Goal: Task Accomplishment & Management: Manage account settings

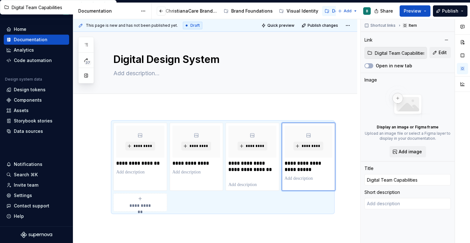
scroll to position [0, 24]
click at [87, 44] on icon "button" at bounding box center [86, 44] width 5 height 5
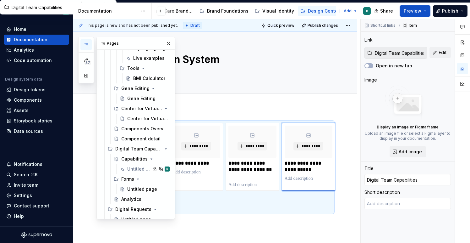
scroll to position [0, 0]
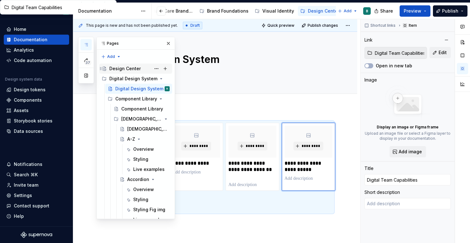
click at [131, 65] on div "Design Center" at bounding box center [124, 68] width 31 height 6
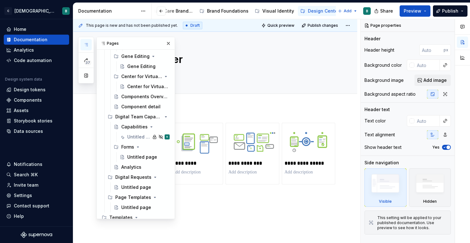
scroll to position [249, 0]
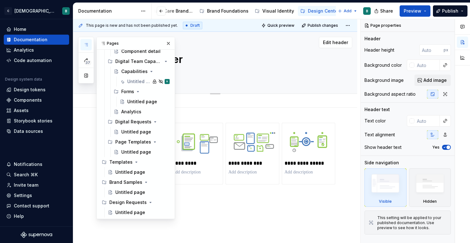
click at [227, 59] on textarea "Design Center" at bounding box center [221, 59] width 219 height 15
click at [231, 12] on div "Brand Foundations" at bounding box center [227, 11] width 41 height 6
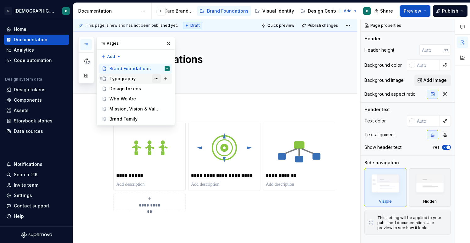
click at [157, 79] on button "Page tree" at bounding box center [156, 78] width 9 height 9
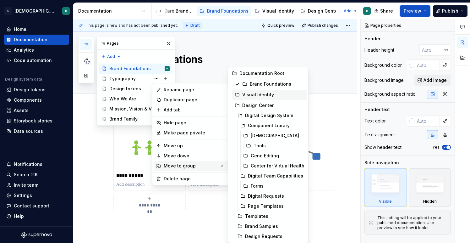
click at [265, 95] on div "Visual Identity" at bounding box center [273, 94] width 62 height 6
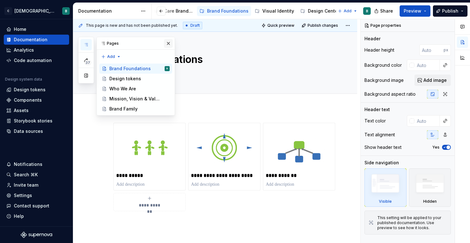
click at [170, 43] on button "button" at bounding box center [168, 43] width 9 height 9
click at [84, 45] on icon "button" at bounding box center [86, 44] width 5 height 5
click at [139, 69] on div "Brand Foundations" at bounding box center [129, 68] width 41 height 6
click at [157, 69] on button "Page tree" at bounding box center [156, 68] width 9 height 9
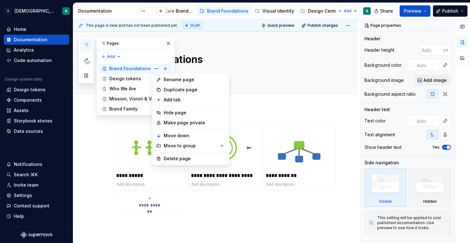
click at [153, 69] on div "37 Pages Add Accessibility guide for tree Page tree. Navigate the tree with the…" at bounding box center [126, 76] width 97 height 79
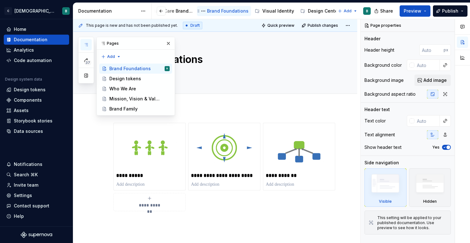
click at [219, 8] on div "Brand Foundations" at bounding box center [224, 11] width 49 height 8
click at [273, 37] on div "Edit header" at bounding box center [212, 42] width 279 height 11
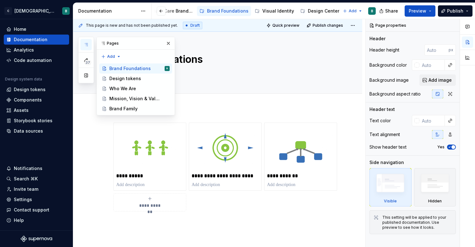
scroll to position [0, 19]
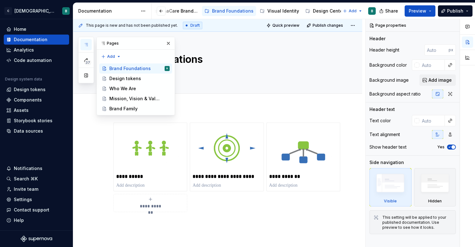
click at [349, 114] on div "**********" at bounding box center [217, 200] width 289 height 186
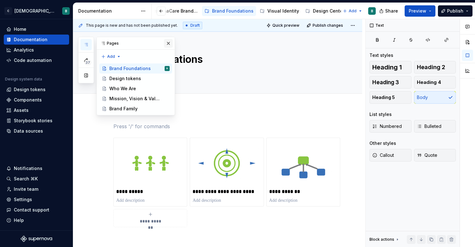
click at [170, 43] on button "button" at bounding box center [168, 43] width 9 height 9
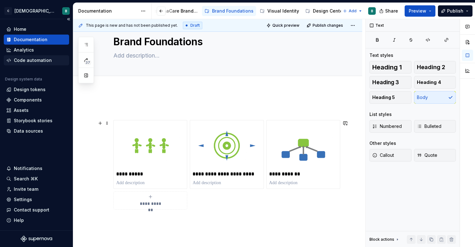
scroll to position [0, 0]
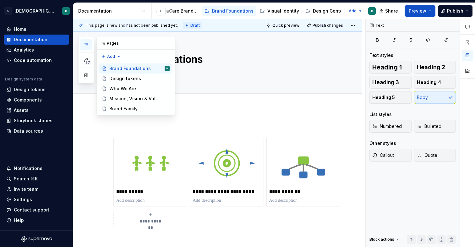
click at [85, 46] on icon "button" at bounding box center [86, 44] width 5 height 5
click at [135, 79] on div "Design tokens" at bounding box center [125, 78] width 32 height 6
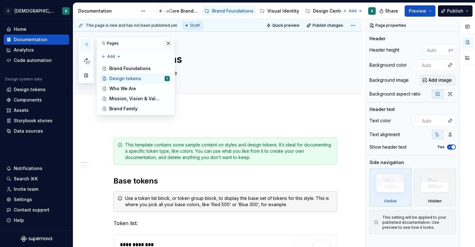
click at [167, 45] on button "button" at bounding box center [168, 43] width 9 height 9
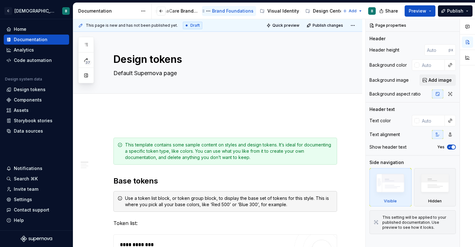
click at [230, 10] on div "Brand Foundations" at bounding box center [232, 11] width 41 height 6
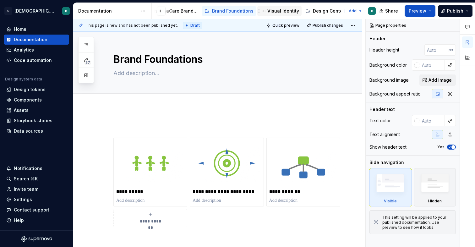
click at [271, 12] on div "Visual Identity" at bounding box center [283, 11] width 32 height 6
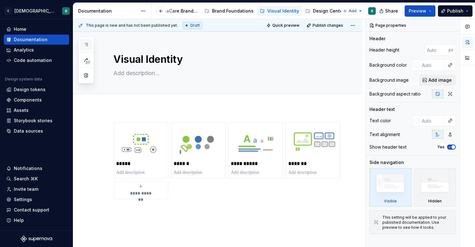
click at [87, 46] on icon "button" at bounding box center [86, 44] width 5 height 5
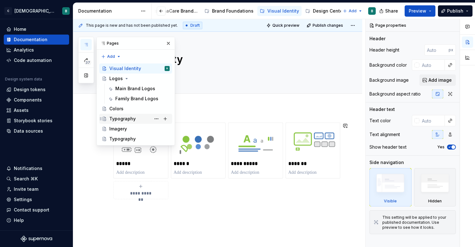
click at [127, 120] on div "Typography" at bounding box center [122, 119] width 26 height 6
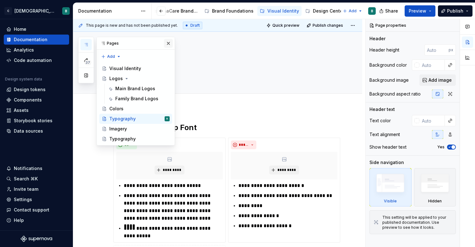
click at [170, 42] on button "button" at bounding box center [168, 43] width 9 height 9
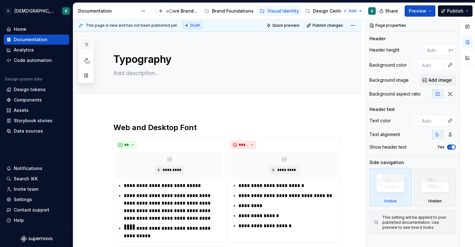
click at [90, 45] on button "button" at bounding box center [85, 44] width 11 height 11
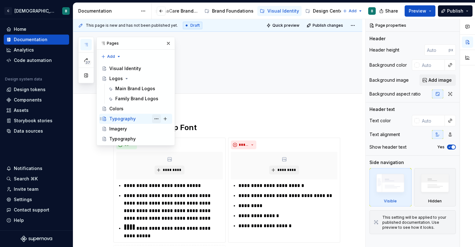
click at [156, 119] on button "Page tree" at bounding box center [156, 118] width 9 height 9
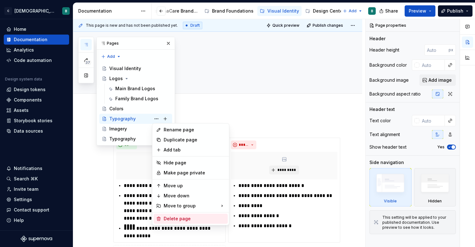
click at [174, 222] on div "Delete page" at bounding box center [191, 219] width 74 height 10
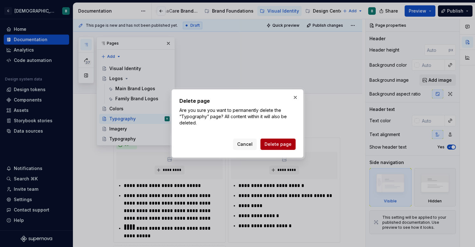
click at [274, 144] on span "Delete page" at bounding box center [278, 144] width 27 height 6
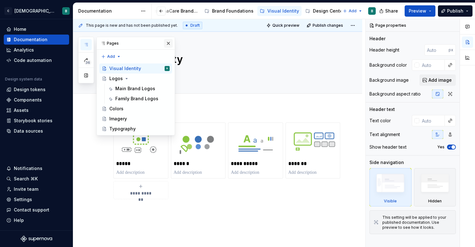
click at [169, 43] on button "button" at bounding box center [168, 43] width 9 height 9
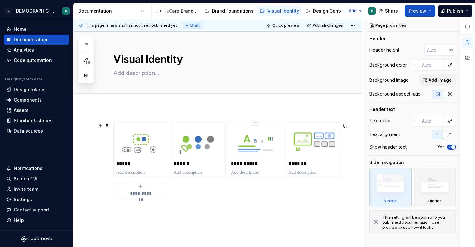
click at [249, 159] on div "**********" at bounding box center [255, 150] width 49 height 50
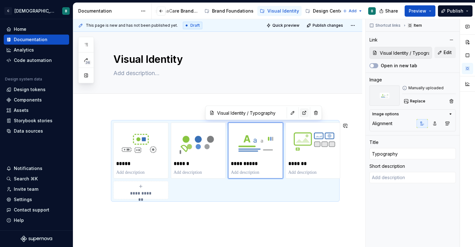
click at [300, 114] on button "button" at bounding box center [304, 112] width 9 height 9
click at [249, 161] on p "**********" at bounding box center [255, 164] width 49 height 6
click at [288, 115] on button "button" at bounding box center [292, 112] width 9 height 9
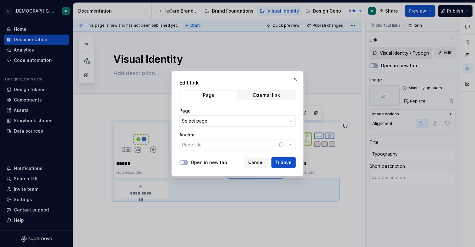
click at [273, 121] on span "Select page" at bounding box center [234, 121] width 104 height 6
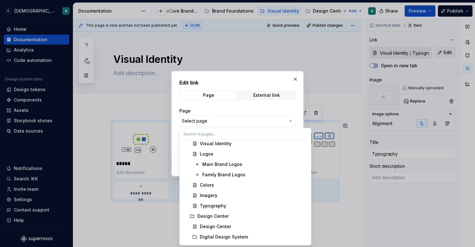
scroll to position [95, 0]
click at [227, 206] on div "Typography" at bounding box center [253, 206] width 107 height 6
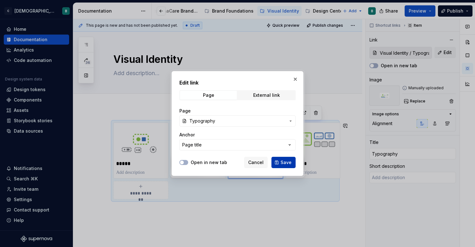
click at [290, 161] on span "Save" at bounding box center [286, 162] width 11 height 6
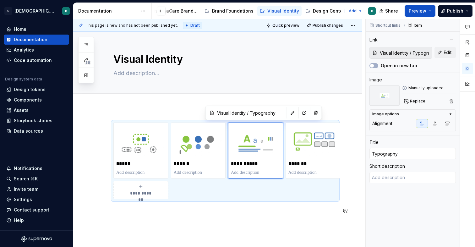
click at [246, 219] on div "**********" at bounding box center [225, 172] width 224 height 99
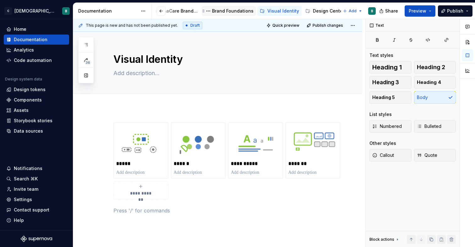
click at [237, 13] on div "Brand Foundations" at bounding box center [232, 11] width 41 height 6
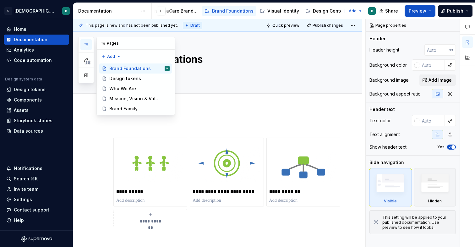
click at [85, 45] on icon "button" at bounding box center [86, 44] width 5 height 5
click at [157, 79] on button "Page tree" at bounding box center [156, 78] width 9 height 9
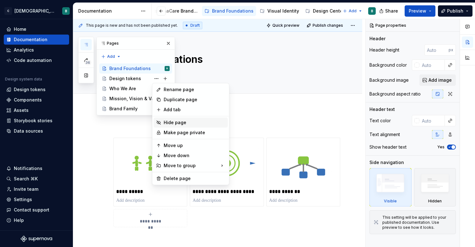
click at [180, 125] on div "Hide page" at bounding box center [195, 122] width 62 height 6
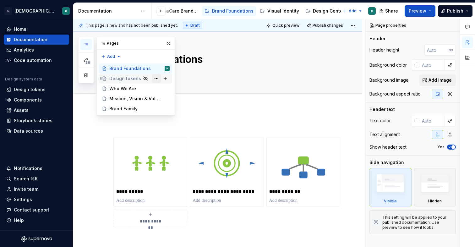
click at [156, 79] on button "Page tree" at bounding box center [156, 78] width 9 height 9
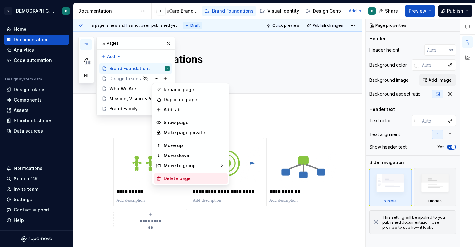
click at [168, 178] on div "Delete page" at bounding box center [195, 178] width 62 height 6
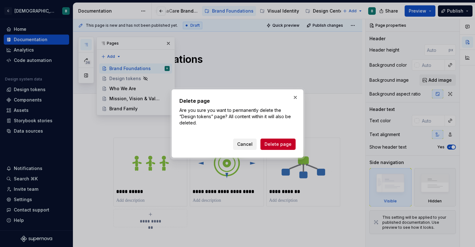
click at [248, 144] on span "Cancel" at bounding box center [244, 144] width 15 height 6
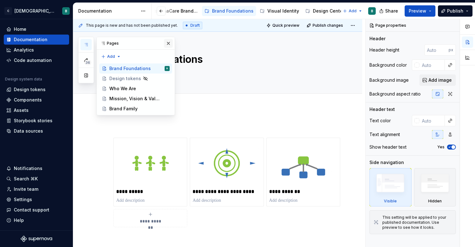
click at [171, 42] on button "button" at bounding box center [168, 43] width 9 height 9
click at [86, 44] on icon "button" at bounding box center [86, 44] width 5 height 5
click at [166, 42] on button "button" at bounding box center [168, 43] width 9 height 9
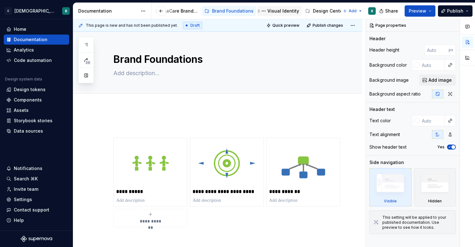
click at [273, 13] on div "Visual Identity" at bounding box center [283, 11] width 32 height 6
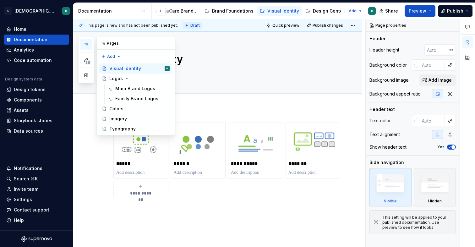
click at [85, 44] on icon "button" at bounding box center [86, 44] width 5 height 5
click at [316, 9] on div "Design Center" at bounding box center [328, 11] width 31 height 6
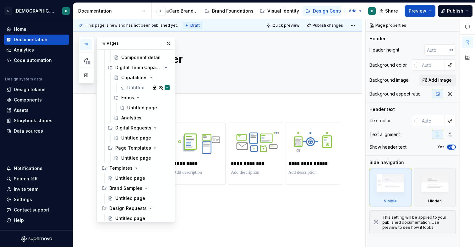
scroll to position [245, 0]
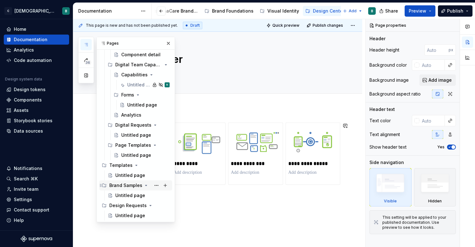
click at [125, 185] on div "Brand Samples" at bounding box center [125, 185] width 33 height 6
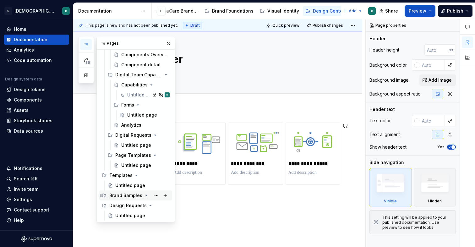
scroll to position [235, 0]
click at [126, 193] on div "Brand Samples" at bounding box center [125, 195] width 33 height 6
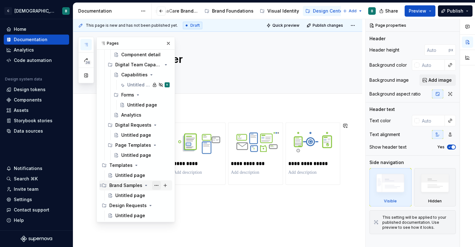
click at [155, 186] on button "Page tree" at bounding box center [156, 185] width 9 height 9
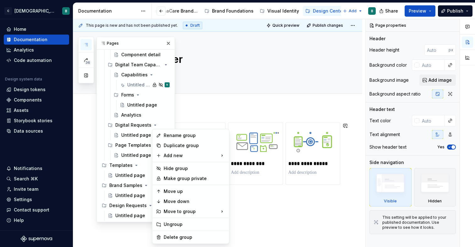
click at [136, 184] on div "36 Pages Add Accessibility guide for tree Page tree. Navigate the tree with the…" at bounding box center [126, 129] width 97 height 185
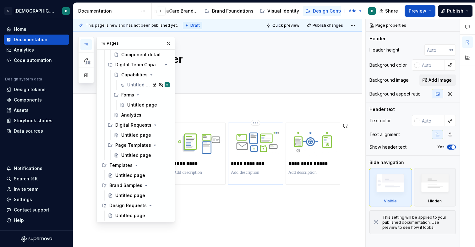
click at [266, 166] on p "**********" at bounding box center [255, 164] width 49 height 6
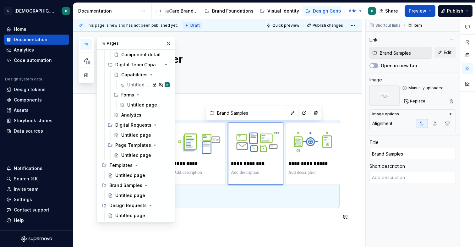
click at [235, 234] on div "**********" at bounding box center [217, 204] width 289 height 195
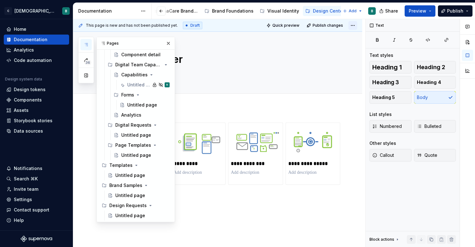
click at [356, 27] on html "C [DEMOGRAPHIC_DATA] Digital B Home Documentation Analytics Code automation Des…" at bounding box center [237, 123] width 475 height 247
click at [422, 12] on html "C [DEMOGRAPHIC_DATA] Digital B Home Documentation Analytics Code automation Des…" at bounding box center [237, 123] width 475 height 247
click at [422, 12] on span "Preview" at bounding box center [418, 11] width 18 height 6
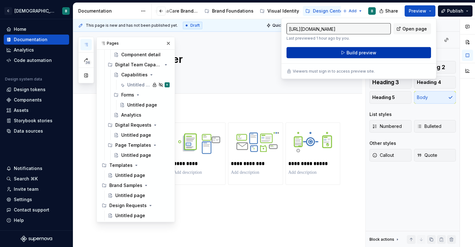
click at [363, 53] on span "Build preview" at bounding box center [362, 53] width 30 height 6
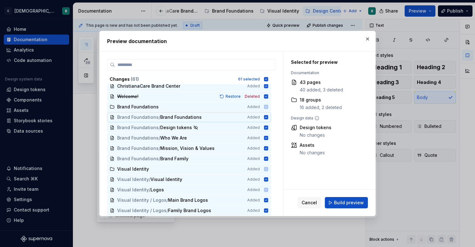
scroll to position [4, 0]
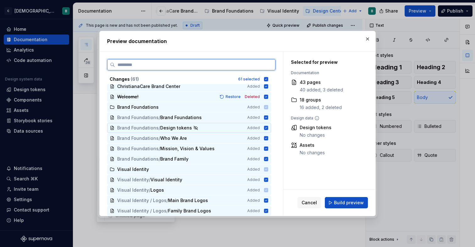
click at [269, 128] on icon at bounding box center [266, 127] width 5 height 5
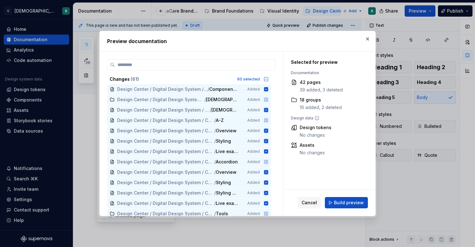
scroll to position [246, 0]
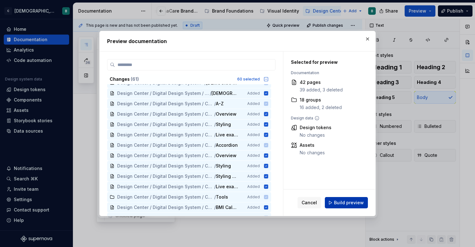
click at [354, 206] on button "Build preview" at bounding box center [346, 202] width 43 height 11
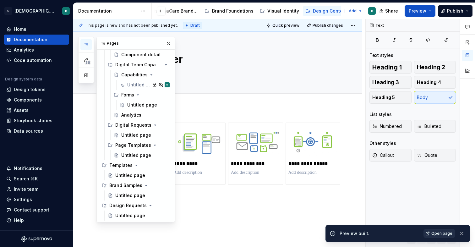
click at [438, 236] on link "Open page" at bounding box center [440, 233] width 32 height 9
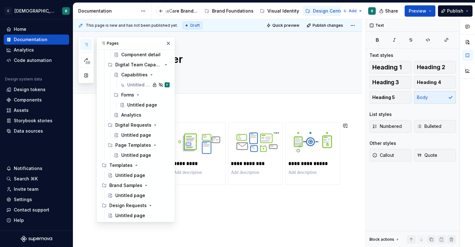
click at [302, 112] on div "**********" at bounding box center [217, 204] width 289 height 195
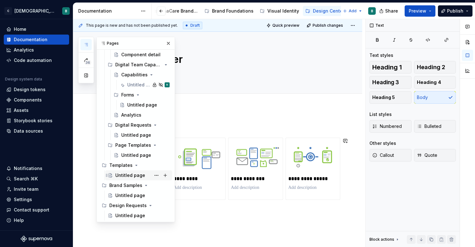
click at [128, 173] on div "Untitled page" at bounding box center [130, 175] width 30 height 6
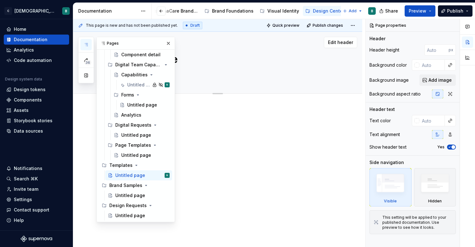
click at [170, 45] on button "button" at bounding box center [168, 43] width 9 height 9
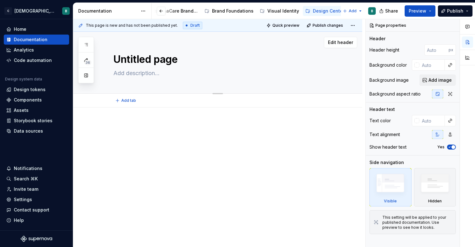
click at [180, 58] on textarea "Untitled page" at bounding box center [224, 59] width 224 height 15
type textarea "*"
type textarea "T"
type textarea "*"
type textarea "Te"
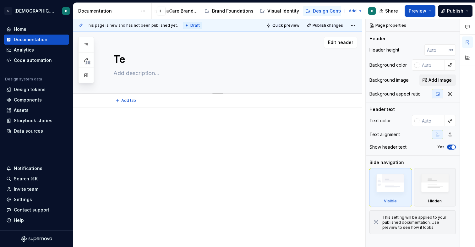
type textarea "*"
type textarea "Tem"
type textarea "*"
type textarea "Temp"
type textarea "*"
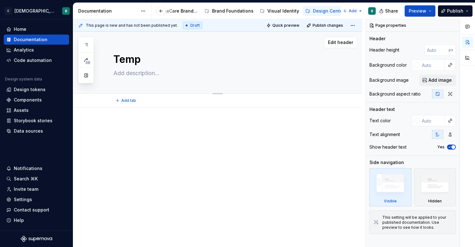
type textarea "Templ"
type textarea "*"
type textarea "Templa"
type textarea "*"
type textarea "Templat"
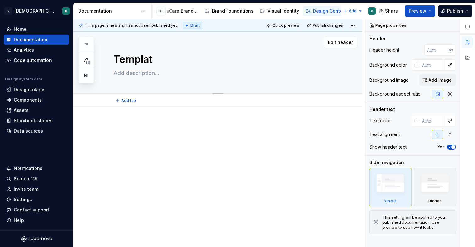
type textarea "*"
type textarea "Template"
type textarea "*"
type textarea "Templates"
type textarea "*"
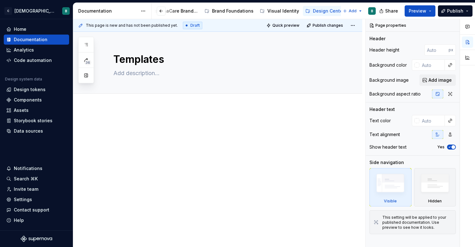
type textarea "Templates"
click at [155, 123] on p at bounding box center [225, 127] width 224 height 8
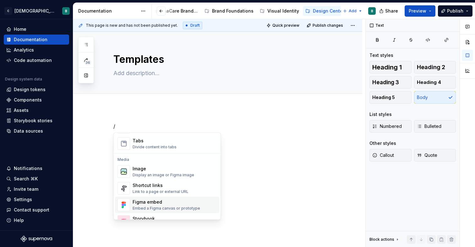
scroll to position [232, 0]
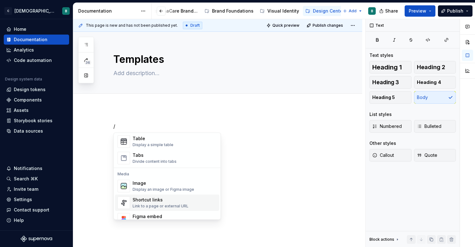
click at [154, 204] on div "Link to a page or external URL" at bounding box center [161, 206] width 56 height 5
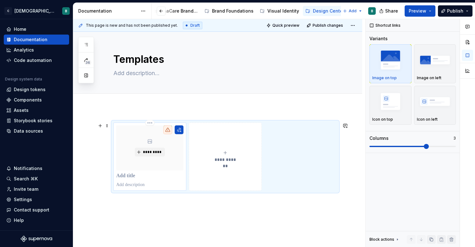
click at [129, 175] on p at bounding box center [149, 176] width 67 height 6
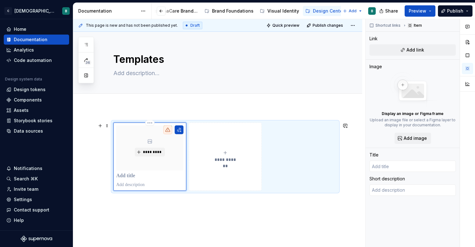
type textarea "*"
type input "F"
type textarea "*"
type input "Fl"
type textarea "*"
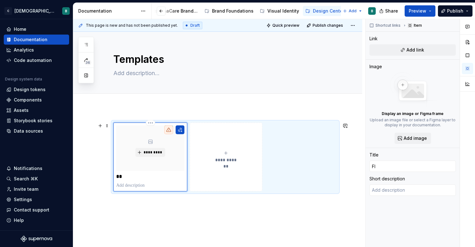
type input "Fly"
type textarea "*"
type input "[PERSON_NAME]"
type textarea "*"
type input "Flyer"
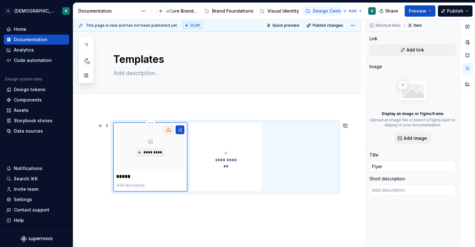
type textarea "*"
type input "Flyers"
click at [222, 161] on span "**********" at bounding box center [225, 160] width 27 height 6
type textarea "*"
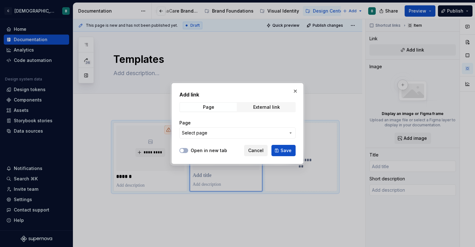
click at [261, 147] on span "Cancel" at bounding box center [255, 150] width 15 height 6
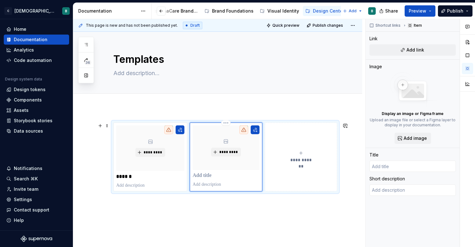
click at [221, 175] on p at bounding box center [226, 176] width 67 height 6
type textarea "*"
type input "P"
type textarea "*"
type input "Pr"
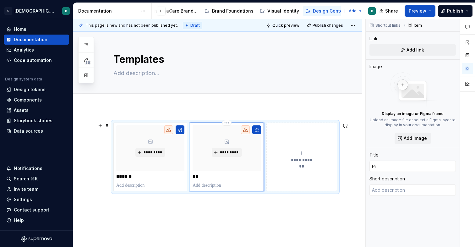
type textarea "*"
type input "Pre"
type textarea "*"
type input "Pres"
type textarea "*"
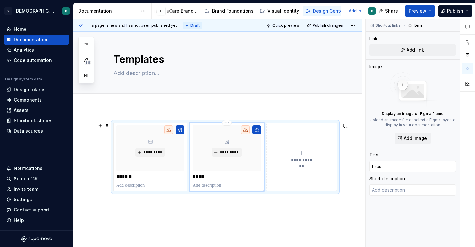
type input "Prese"
type textarea "*"
type input "Presen"
type textarea "*"
type input "Present"
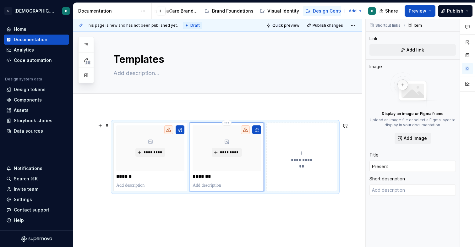
type textarea "*"
type input "Presenta"
type textarea "*"
type input "Presentat"
type textarea "*"
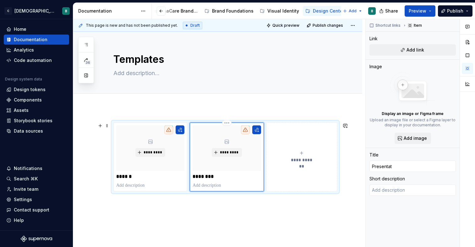
type input "Presentati"
type textarea "*"
type input "Presentatio"
type textarea "*"
type input "Presentation"
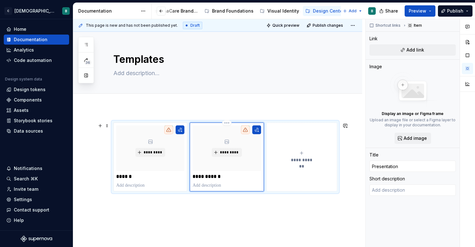
type textarea "*"
type input "Presentations"
click at [292, 175] on button "**********" at bounding box center [301, 157] width 71 height 69
type textarea "*"
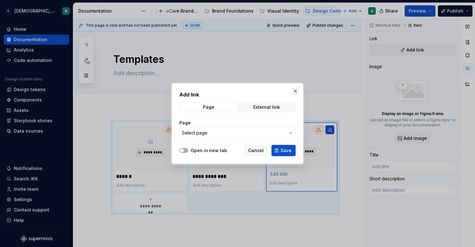
click at [296, 89] on button "button" at bounding box center [295, 91] width 9 height 9
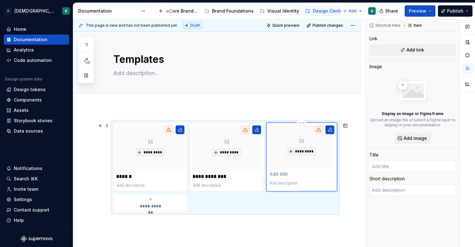
click at [277, 176] on p at bounding box center [301, 174] width 65 height 6
type textarea "*"
type input "E"
type textarea "*"
type input "Em"
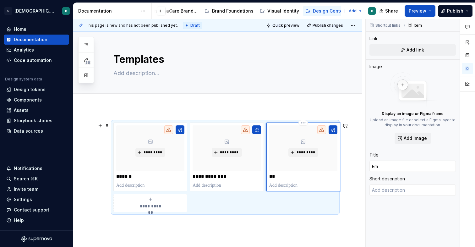
type textarea "*"
type input "Ema"
type textarea "*"
type input "Emai"
type textarea "*"
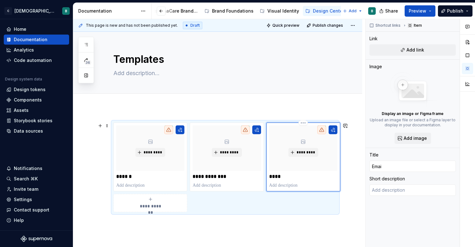
type input "Email"
click at [353, 171] on div "**********" at bounding box center [217, 200] width 289 height 186
click at [355, 179] on div "**********" at bounding box center [219, 133] width 292 height 228
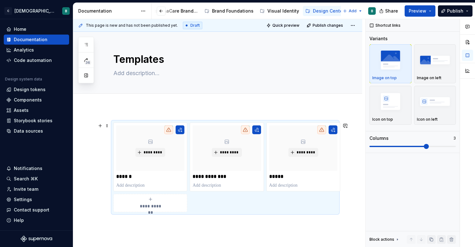
click at [337, 201] on div "**********" at bounding box center [225, 168] width 224 height 90
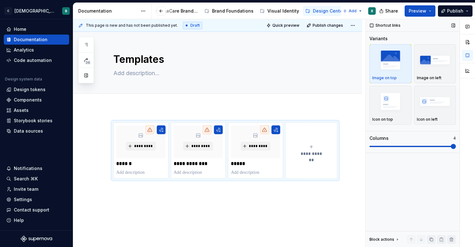
click at [456, 144] on span at bounding box center [453, 146] width 5 height 5
click at [303, 156] on span "**********" at bounding box center [311, 154] width 27 height 6
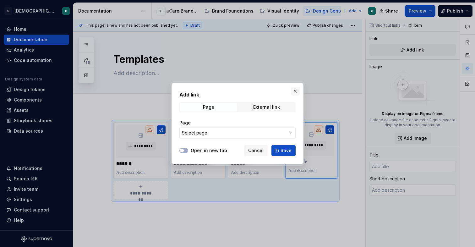
click at [295, 91] on button "button" at bounding box center [295, 91] width 9 height 9
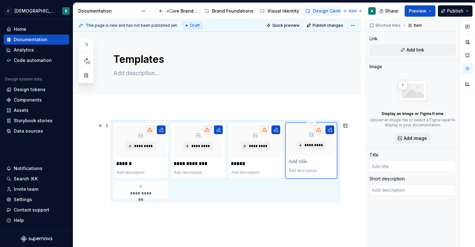
click at [299, 164] on p at bounding box center [311, 162] width 46 height 6
type textarea "*"
type input "S"
type textarea "*"
type input "St"
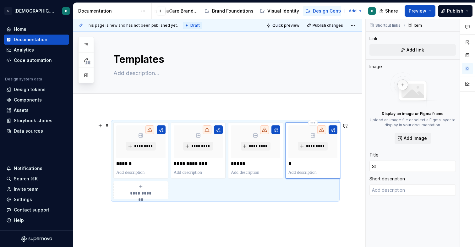
type textarea "*"
type input "Sta"
type textarea "*"
type input "Stat"
type textarea "*"
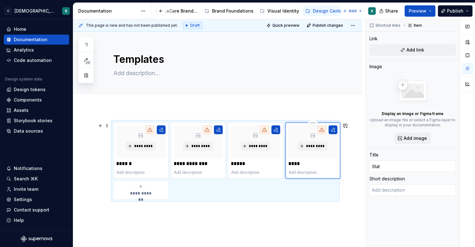
type input "Stati"
type textarea "*"
type input "Statio"
type textarea "*"
type input "Station"
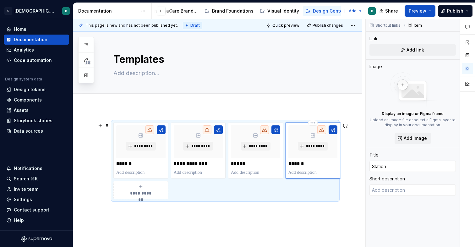
type textarea "*"
type input "Stationa"
type textarea "*"
type input "Stationar"
type textarea "*"
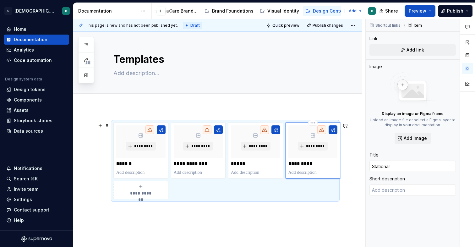
type input "Stationary"
click at [285, 218] on div "**********" at bounding box center [217, 193] width 289 height 173
click at [201, 112] on div "**********" at bounding box center [217, 193] width 289 height 173
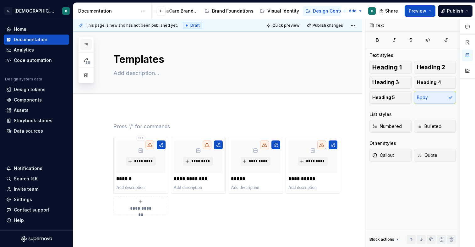
click at [87, 43] on icon "button" at bounding box center [86, 44] width 3 height 3
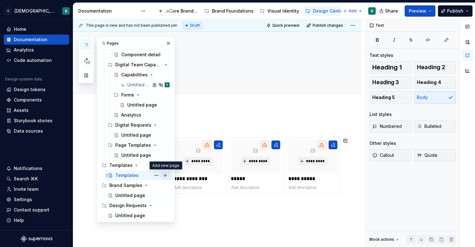
click at [165, 175] on button "Page tree" at bounding box center [165, 175] width 9 height 9
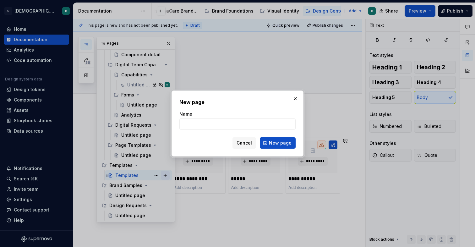
type textarea "*"
type input "Flyers"
click button "New page" at bounding box center [278, 142] width 36 height 11
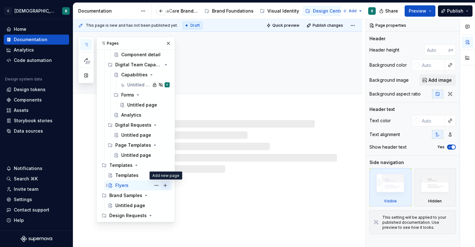
click at [167, 185] on button "Page tree" at bounding box center [165, 185] width 9 height 9
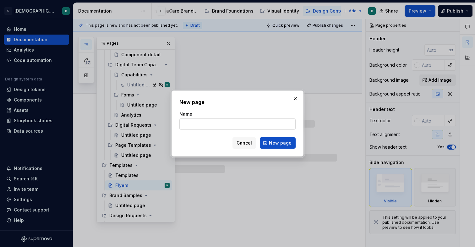
type textarea "*"
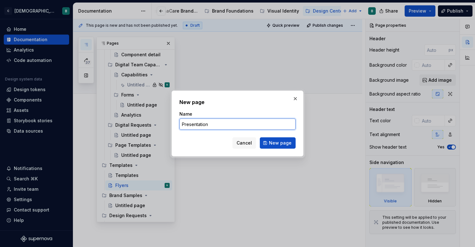
type input "Presentations"
click button "New page" at bounding box center [278, 142] width 36 height 11
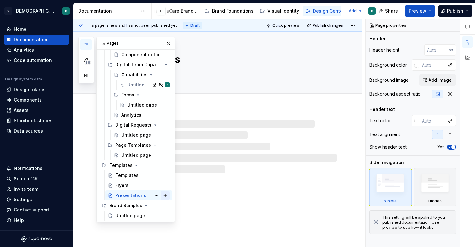
click at [165, 195] on button "Page tree" at bounding box center [165, 195] width 9 height 9
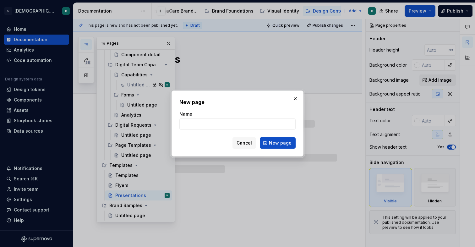
type textarea "*"
type input "Email"
click button "New page" at bounding box center [278, 142] width 36 height 11
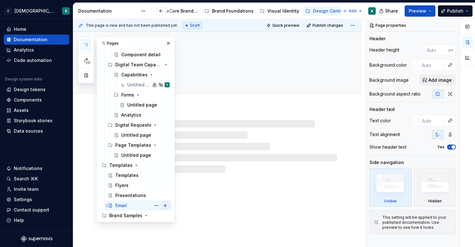
click at [167, 206] on button "Page tree" at bounding box center [165, 205] width 9 height 9
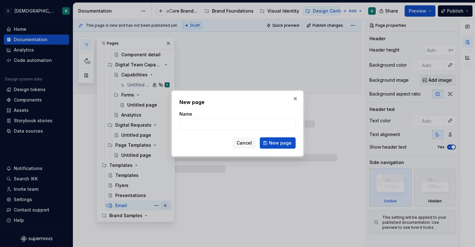
type textarea "*"
type input "S"
type textarea "*"
type input "Stat"
type textarea "*"
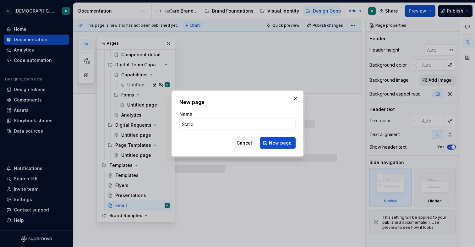
type input "Station"
type textarea "*"
type input "Stationary"
click button "New page" at bounding box center [278, 142] width 36 height 11
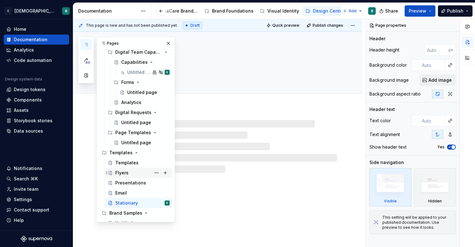
scroll to position [268, 0]
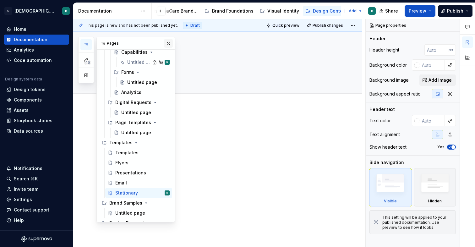
click at [169, 45] on button "button" at bounding box center [168, 43] width 9 height 9
click at [87, 42] on icon "button" at bounding box center [86, 44] width 5 height 5
click at [135, 153] on div "Templates" at bounding box center [126, 153] width 23 height 6
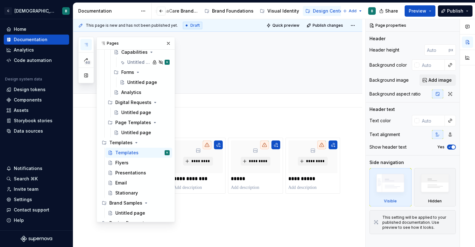
click at [261, 103] on div "Add tab" at bounding box center [225, 100] width 224 height 9
click at [168, 42] on button "button" at bounding box center [168, 43] width 9 height 9
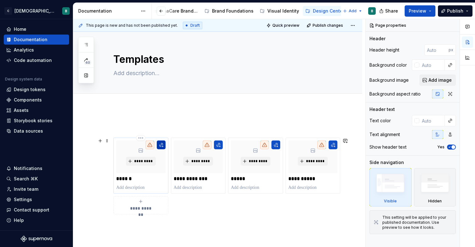
click at [160, 144] on button "button" at bounding box center [161, 144] width 9 height 9
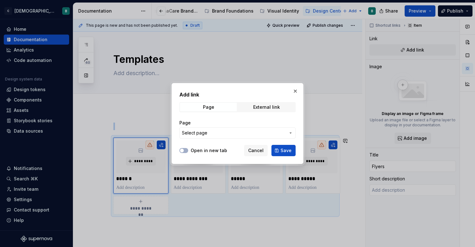
click at [219, 136] on button "Select page" at bounding box center [237, 132] width 116 height 11
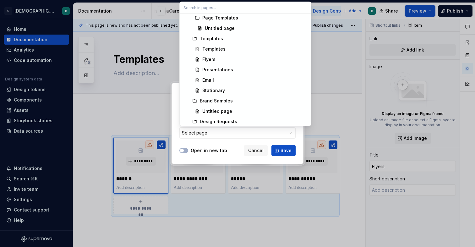
scroll to position [523, 0]
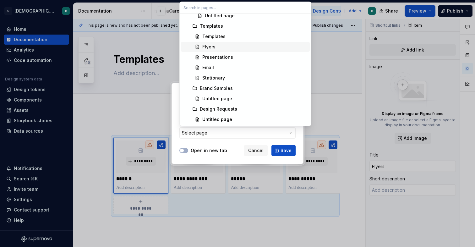
click at [225, 45] on div "Flyers" at bounding box center [254, 47] width 105 height 6
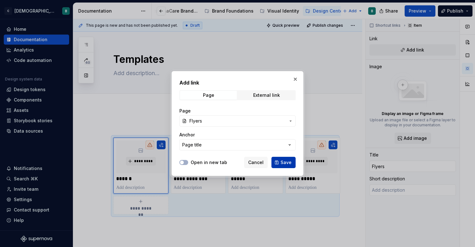
click at [283, 162] on span "Save" at bounding box center [286, 162] width 11 height 6
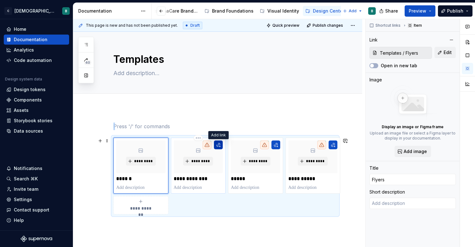
type textarea "*"
type input "Presentations"
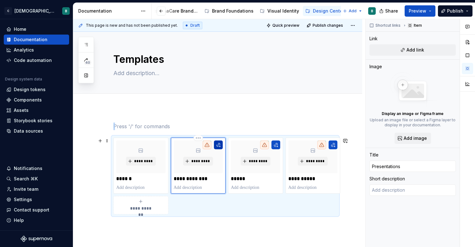
click at [222, 145] on button "button" at bounding box center [218, 144] width 9 height 9
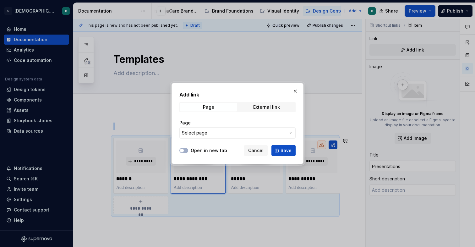
click at [257, 135] on span "Select page" at bounding box center [234, 133] width 104 height 6
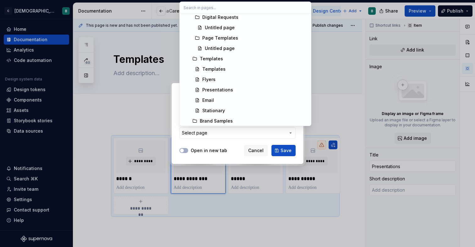
scroll to position [491, 0]
click at [227, 88] on div "Presentations" at bounding box center [217, 88] width 31 height 6
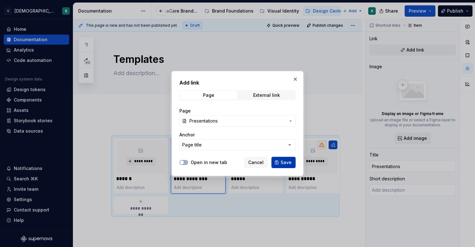
click at [281, 160] on span "Save" at bounding box center [286, 162] width 11 height 6
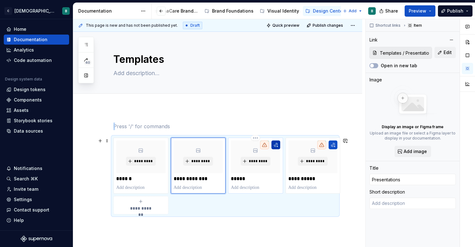
type textarea "*"
type input "Email"
click at [275, 145] on button "button" at bounding box center [276, 144] width 9 height 9
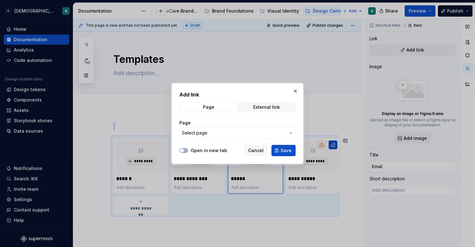
click at [283, 134] on span "Select page" at bounding box center [234, 133] width 104 height 6
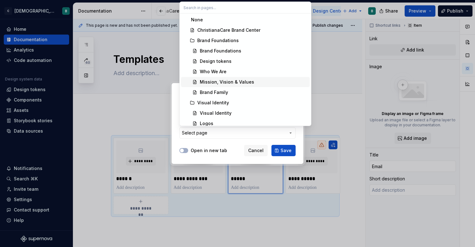
scroll to position [523, 0]
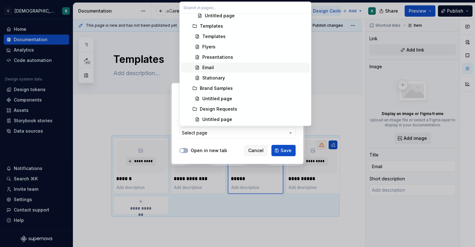
click at [245, 67] on div "Email" at bounding box center [254, 67] width 105 height 6
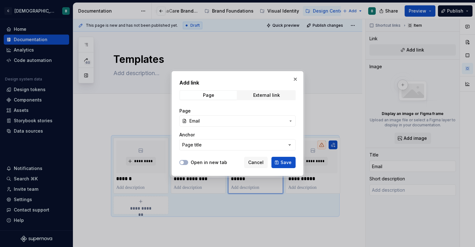
click at [283, 163] on span "Save" at bounding box center [286, 162] width 11 height 6
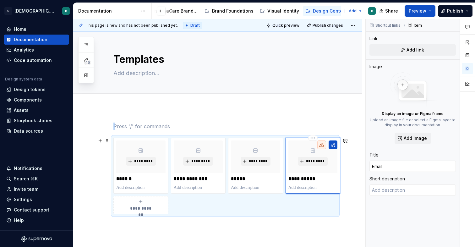
type textarea "*"
type input "Stationary"
click at [321, 168] on div "*********" at bounding box center [312, 156] width 49 height 33
click at [336, 147] on button "button" at bounding box center [333, 144] width 9 height 9
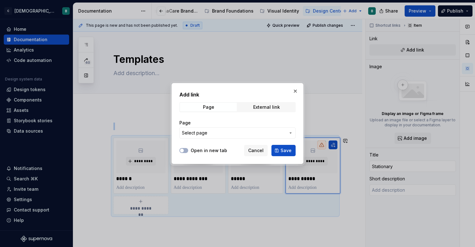
click at [277, 132] on span "Select page" at bounding box center [234, 133] width 104 height 6
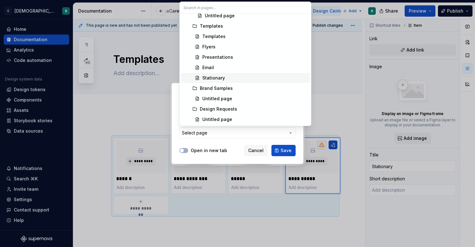
click at [249, 77] on div "Stationary" at bounding box center [254, 78] width 105 height 6
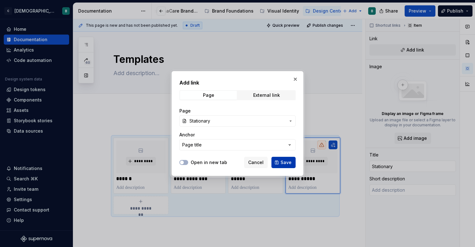
click at [288, 164] on span "Save" at bounding box center [286, 162] width 11 height 6
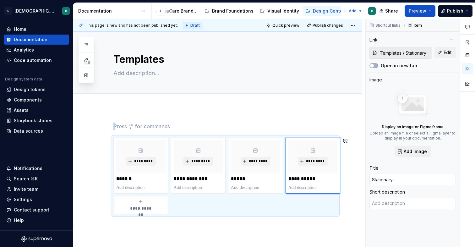
click at [248, 232] on div "**********" at bounding box center [217, 201] width 289 height 189
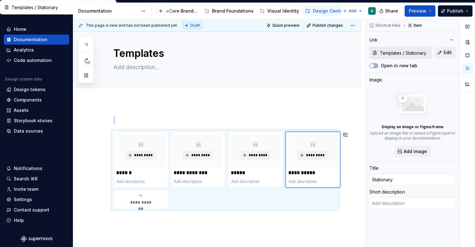
scroll to position [5, 0]
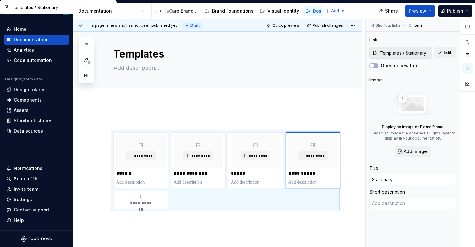
type textarea "*"
